Goal: Task Accomplishment & Management: Manage account settings

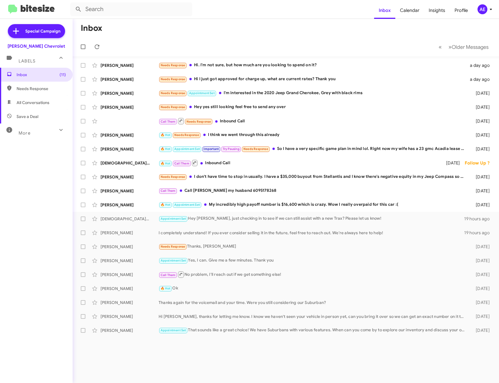
click at [158, 16] on mat-toolbar "Inbox Calendar Insights Profile AE" at bounding box center [249, 9] width 499 height 19
click at [157, 13] on input "text" at bounding box center [131, 9] width 122 height 14
click at [73, 3] on button at bounding box center [79, 9] width 12 height 12
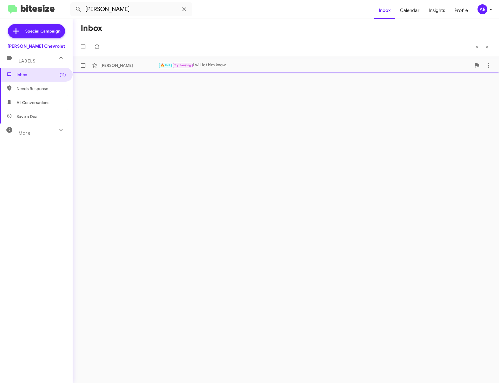
click at [220, 64] on div "🔥 Hot Try Pausing I will let him know." at bounding box center [314, 65] width 312 height 7
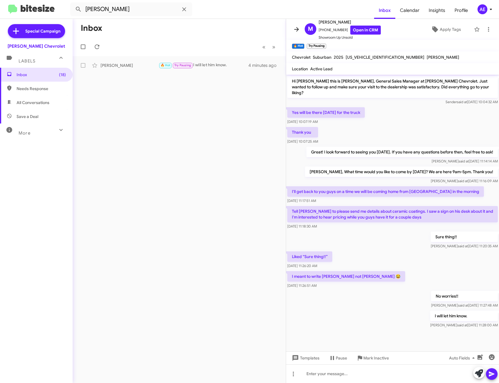
click at [299, 29] on icon at bounding box center [296, 29] width 7 height 7
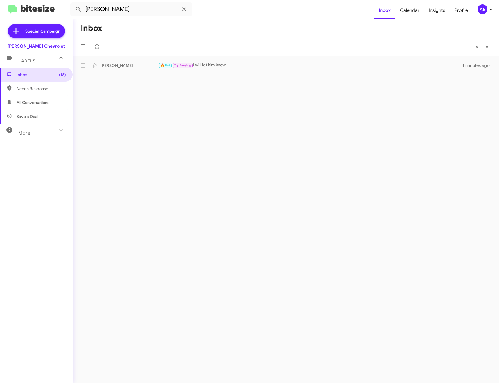
click at [31, 98] on span "All Conversations" at bounding box center [36, 102] width 73 height 14
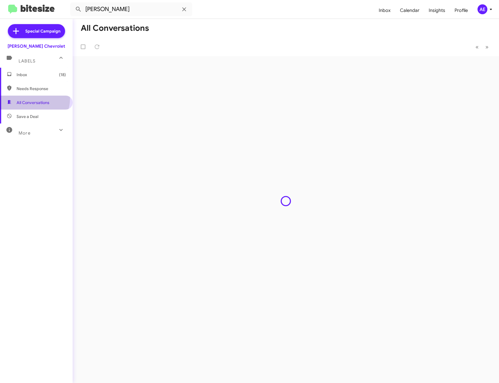
type input "in:all-conversations"
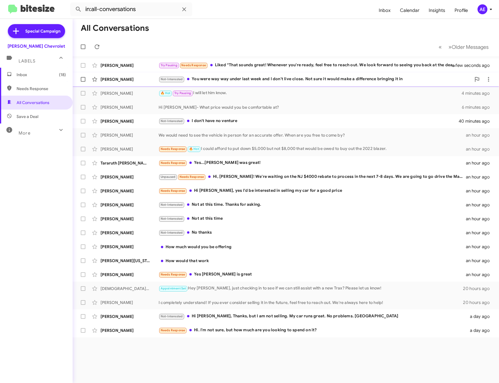
click at [293, 76] on div "Not-Interested You were way way under last week and I don't live close. Not sur…" at bounding box center [314, 79] width 312 height 7
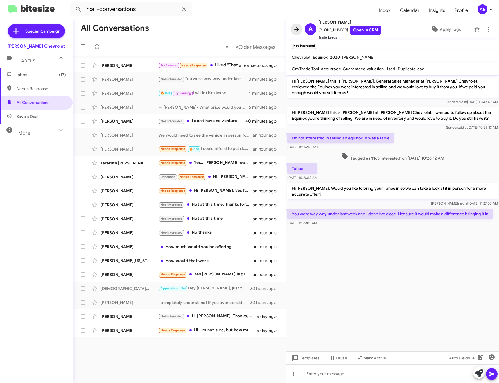
click at [295, 26] on icon at bounding box center [296, 29] width 7 height 7
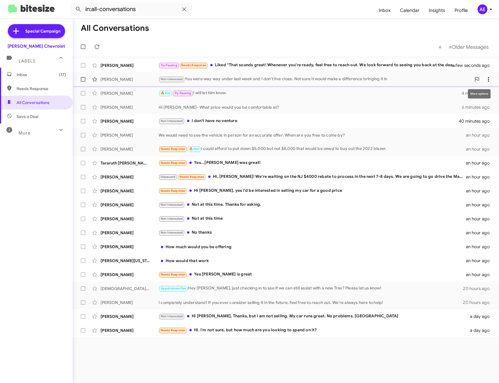
click at [486, 79] on icon at bounding box center [488, 79] width 7 height 7
click at [459, 96] on span "Mark as unread" at bounding box center [444, 94] width 29 height 14
